Goal: Find specific page/section: Find specific page/section

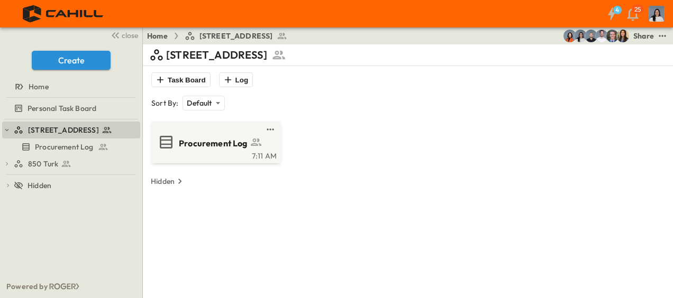
click at [59, 161] on div "850 Turk" at bounding box center [76, 164] width 124 height 11
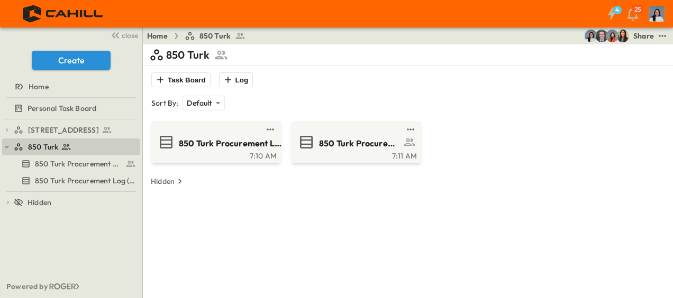
click at [223, 153] on div "7:10 AM" at bounding box center [214, 155] width 123 height 8
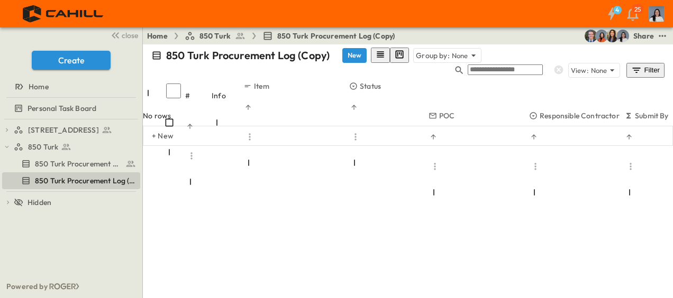
click at [88, 162] on span "850 Turk Procurement Log" at bounding box center [78, 164] width 86 height 11
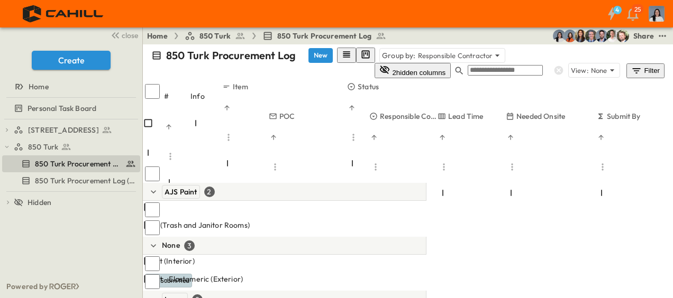
scroll to position [106, 158]
click at [45, 128] on span "[STREET_ADDRESS]" at bounding box center [63, 130] width 71 height 11
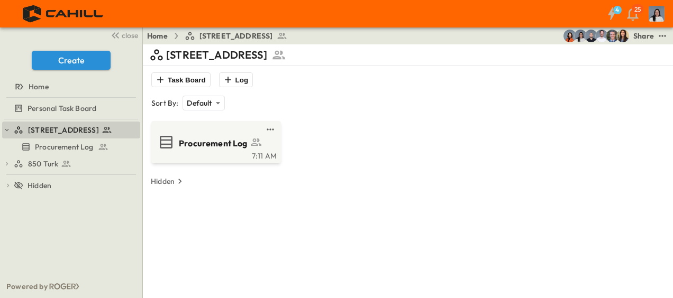
click at [218, 147] on span "Procurement Log" at bounding box center [213, 144] width 69 height 12
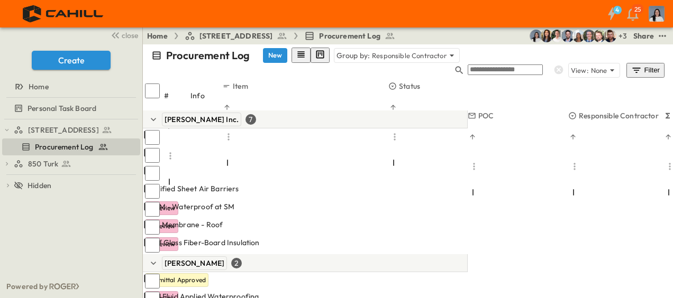
click at [410, 60] on p "Responsible Contractor" at bounding box center [409, 55] width 75 height 11
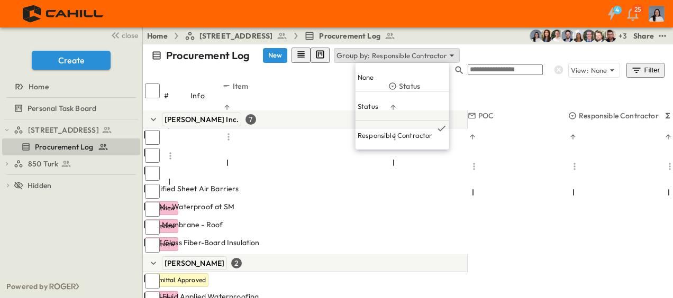
click at [380, 72] on div "None" at bounding box center [403, 77] width 94 height 29
